Goal: Task Accomplishment & Management: Manage account settings

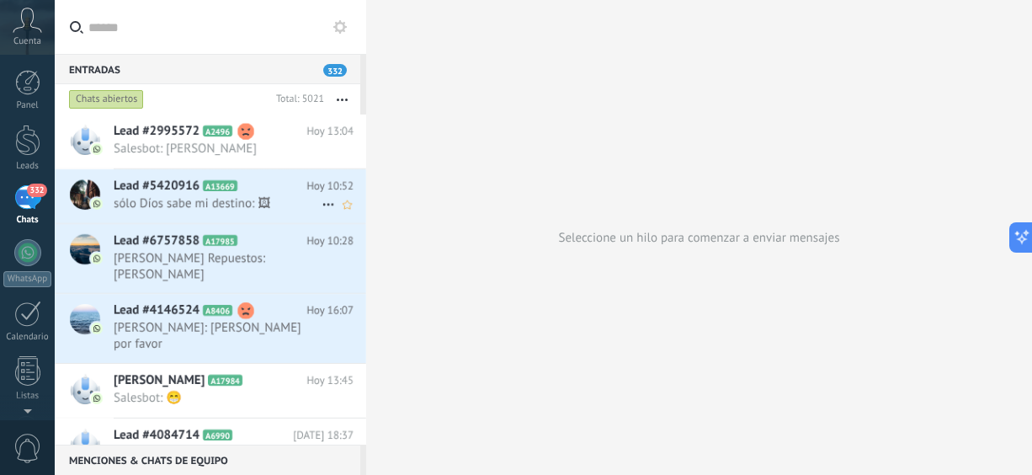
click at [191, 189] on span "Lead #5420916" at bounding box center [157, 186] width 86 height 17
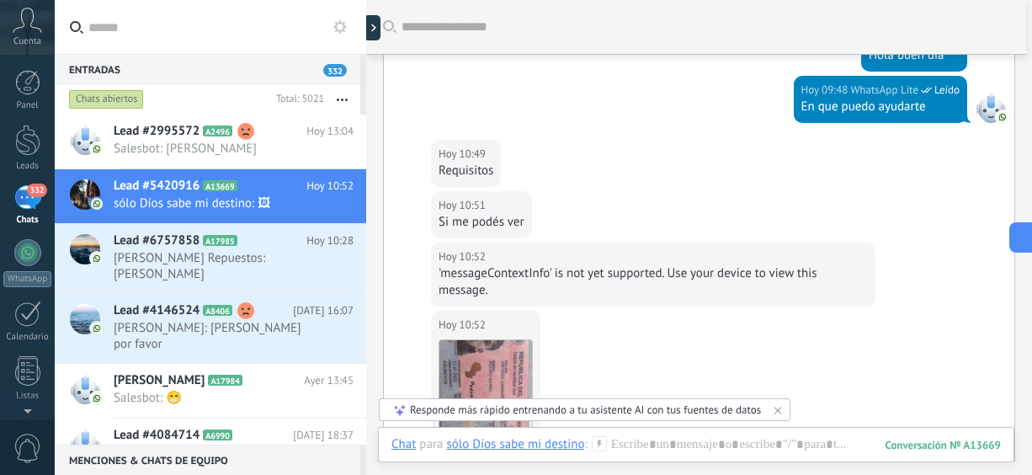
scroll to position [594, 0]
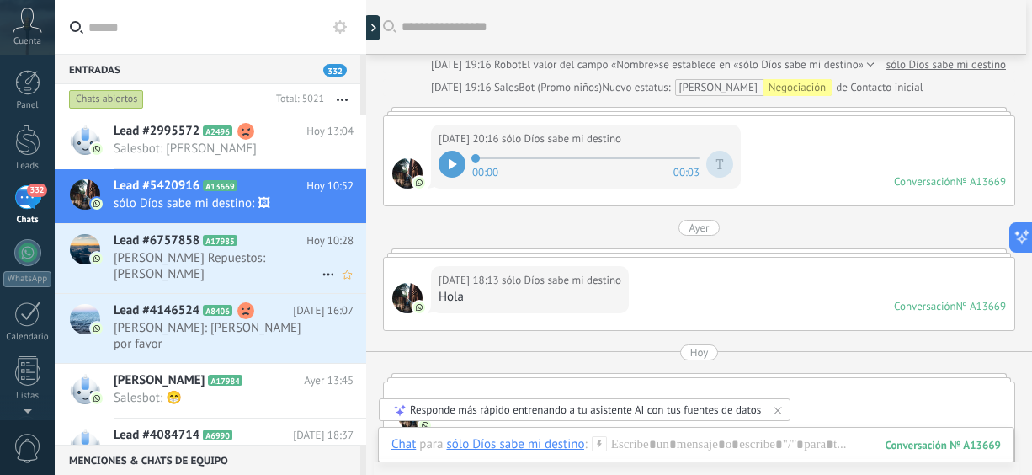
click at [171, 260] on span "[PERSON_NAME] Repuestos: [PERSON_NAME]" at bounding box center [218, 266] width 208 height 32
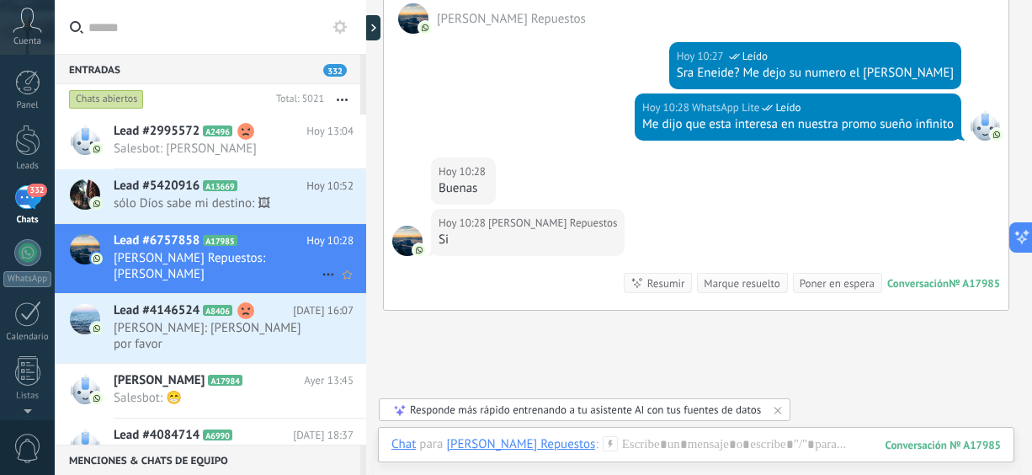
scroll to position [779, 0]
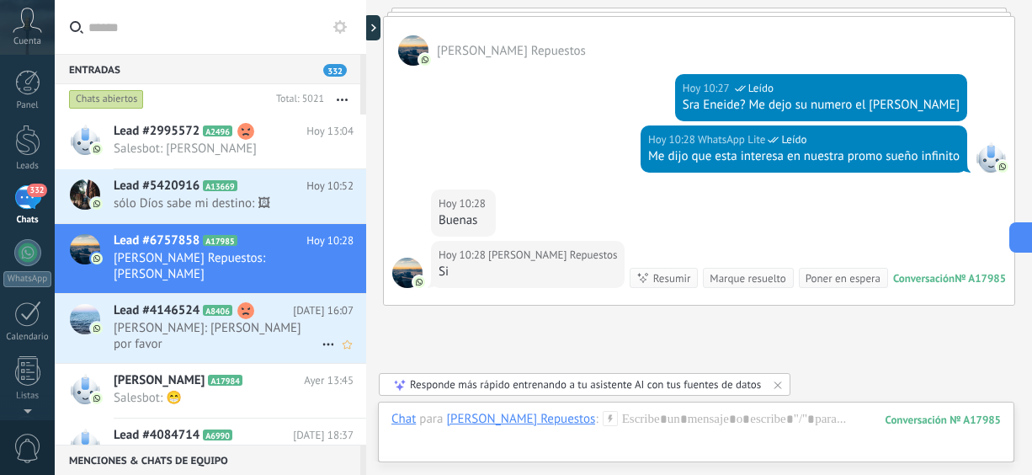
click at [152, 320] on span "[PERSON_NAME]: [PERSON_NAME] por favor" at bounding box center [218, 336] width 208 height 32
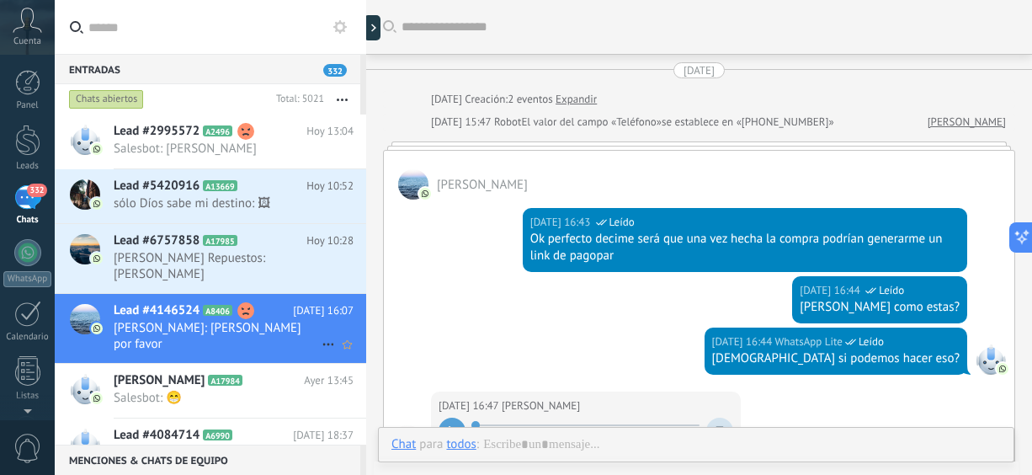
scroll to position [2273, 0]
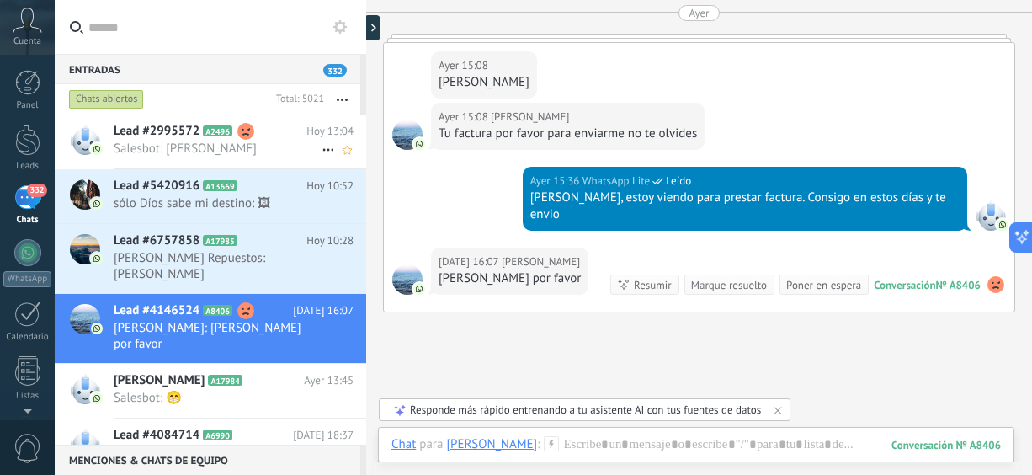
click at [216, 151] on span "Salesbot: [PERSON_NAME]" at bounding box center [218, 149] width 208 height 16
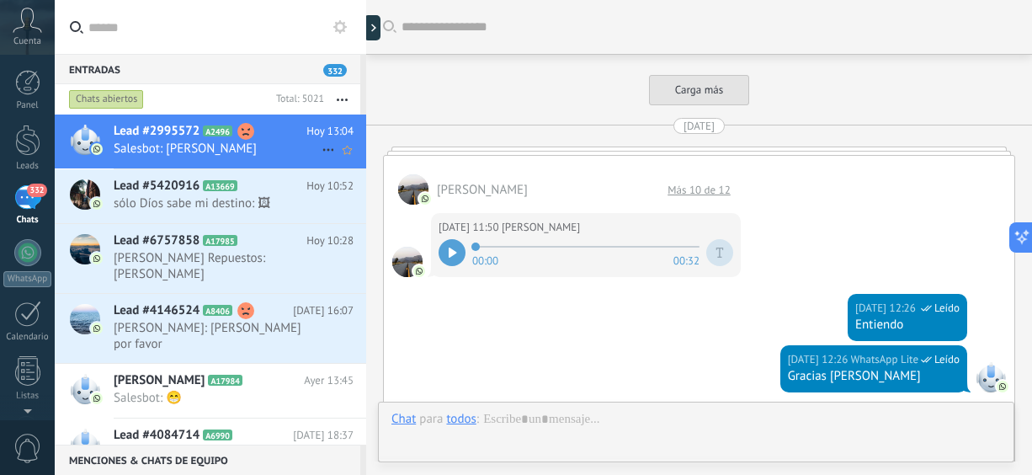
scroll to position [2105, 0]
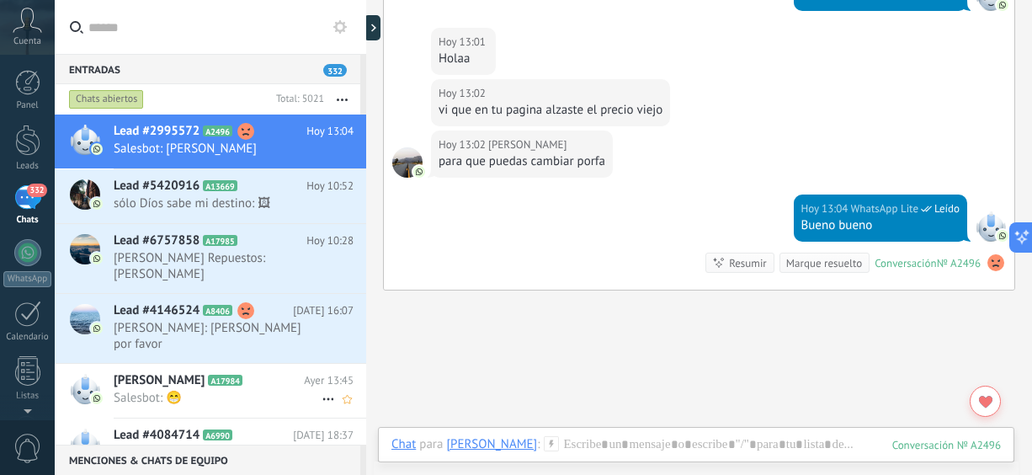
click at [209, 390] on span "Salesbot: 😁" at bounding box center [218, 398] width 208 height 16
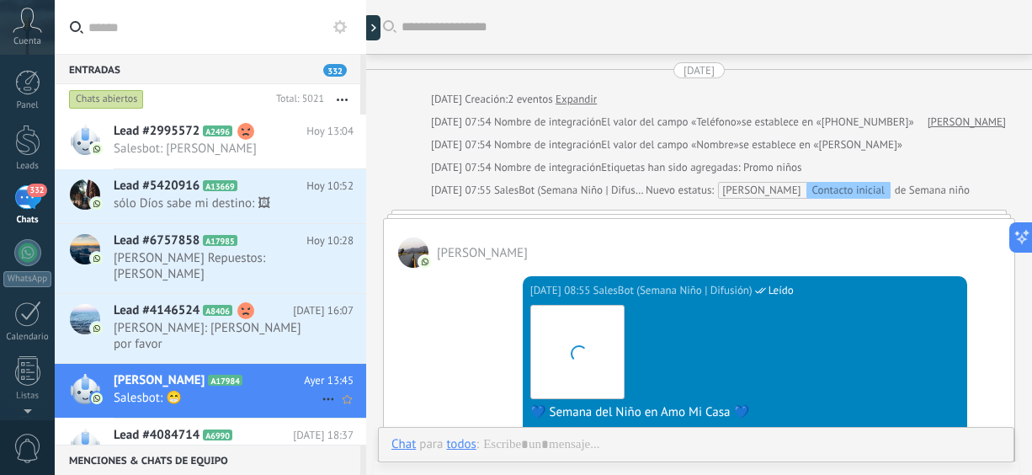
scroll to position [1745, 0]
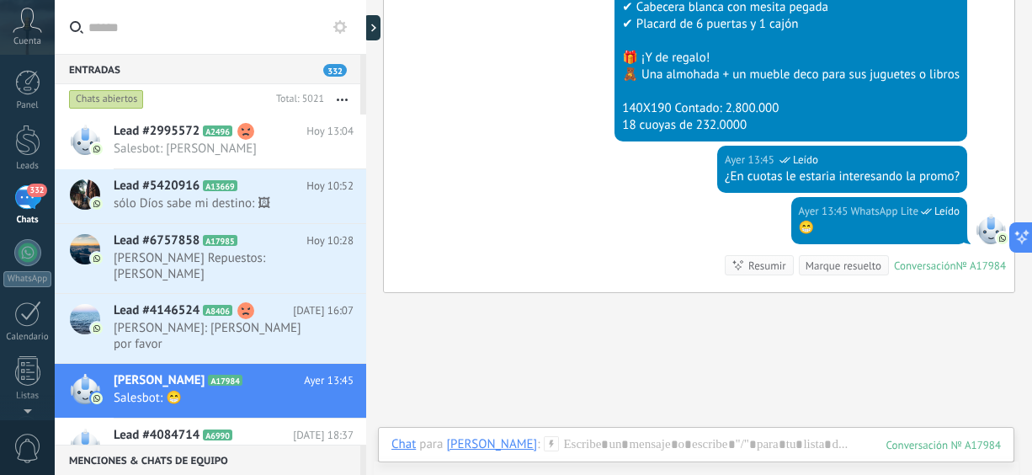
click at [203, 444] on span "Salesbot: Muchas gracias ☺️" at bounding box center [218, 452] width 208 height 16
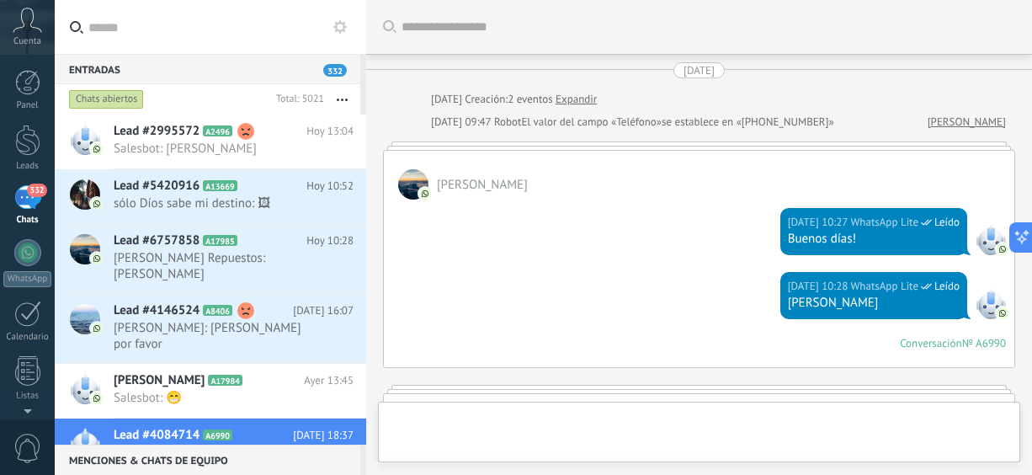
scroll to position [1162, 0]
